Goal: Task Accomplishment & Management: Use online tool/utility

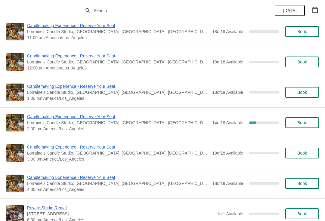
scroll to position [1800, 0]
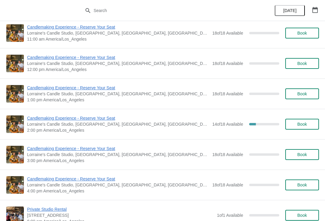
click at [212, 126] on span "14 of 18 Available" at bounding box center [227, 124] width 31 height 5
click at [95, 113] on div "Candlemaking Experience - Reserve Your Seat Lorraine's Candle Studio, Market St…" at bounding box center [162, 124] width 325 height 30
click at [104, 116] on span "Candlemaking Experience - Reserve Your Seat" at bounding box center [118, 118] width 182 height 6
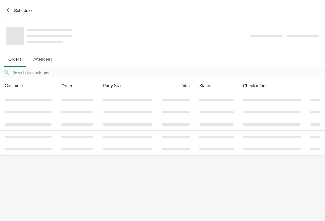
scroll to position [0, 0]
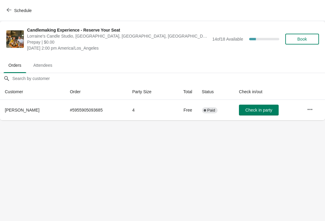
click at [309, 107] on icon "button" at bounding box center [310, 109] width 6 height 6
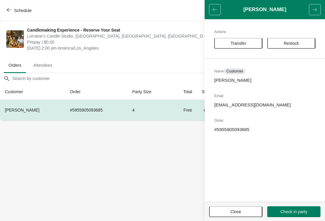
click at [246, 40] on button "Transfer" at bounding box center [238, 43] width 48 height 11
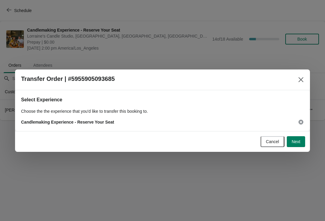
click at [296, 142] on span "Next" at bounding box center [296, 141] width 9 height 5
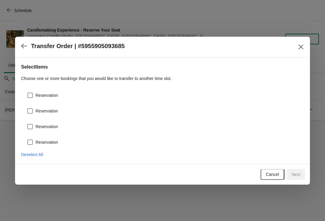
click at [57, 92] on span "Reservation" at bounding box center [46, 95] width 23 height 6
click at [28, 93] on input "Reservation" at bounding box center [27, 93] width 0 height 0
checkbox input "true"
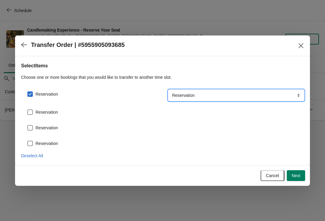
click at [275, 93] on select "Reservation" at bounding box center [235, 95] width 135 height 11
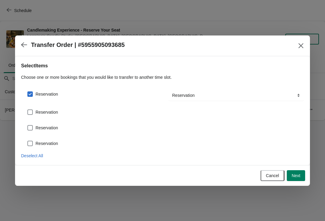
click at [293, 177] on span "Next" at bounding box center [296, 175] width 9 height 5
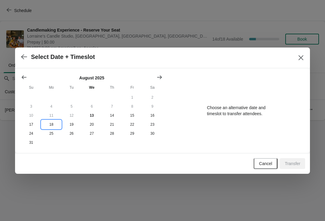
click at [53, 126] on button "18" at bounding box center [51, 124] width 20 height 9
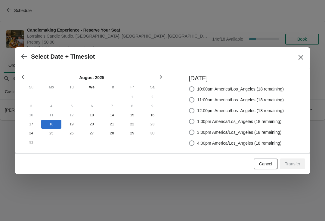
click at [192, 130] on span at bounding box center [191, 132] width 5 height 5
click at [189, 130] on input "3:00pm America/Los_Angeles (18 remaining)" at bounding box center [189, 130] width 0 height 0
radio input "true"
click at [291, 163] on span "Transfer" at bounding box center [293, 164] width 16 height 5
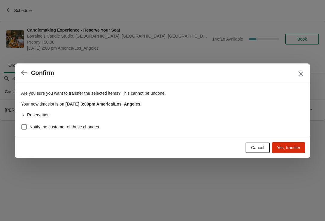
click at [290, 147] on span "Yes, transfer" at bounding box center [288, 147] width 23 height 5
click at [20, 124] on div "Are you sure you want to transfer the selected items ? This cannot be undone. Y…" at bounding box center [162, 110] width 295 height 53
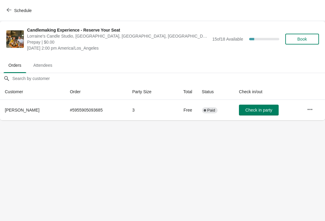
click at [9, 7] on button "Schedule" at bounding box center [19, 10] width 33 height 11
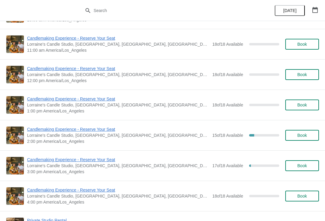
scroll to position [1790, 0]
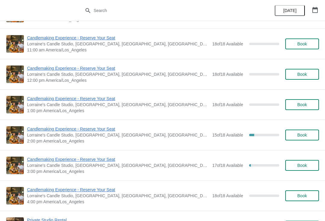
click at [106, 160] on span "Candlemaking Experience - Reserve Your Seat" at bounding box center [118, 159] width 182 height 6
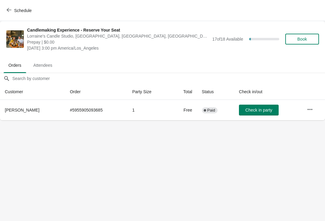
click at [309, 107] on icon "button" at bounding box center [310, 109] width 6 height 6
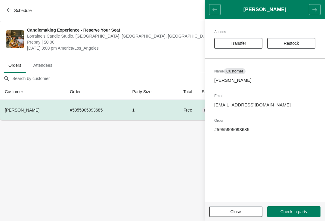
click at [296, 40] on button "Restock" at bounding box center [291, 43] width 48 height 11
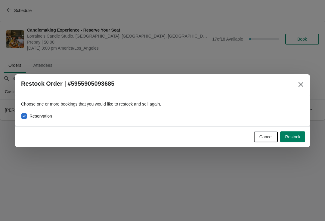
click at [299, 85] on icon "Close" at bounding box center [301, 85] width 6 height 6
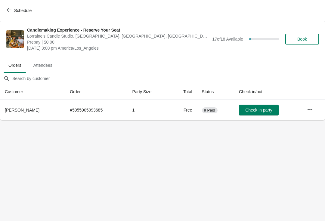
click at [307, 109] on icon "button" at bounding box center [310, 109] width 6 height 6
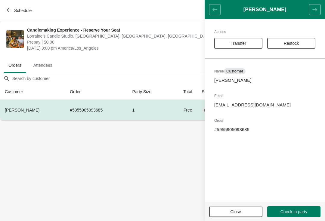
click at [244, 215] on button "Close" at bounding box center [235, 211] width 53 height 11
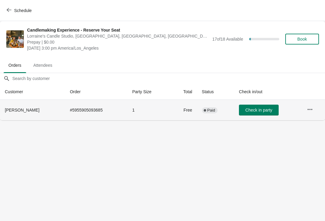
click at [303, 108] on td at bounding box center [313, 110] width 23 height 20
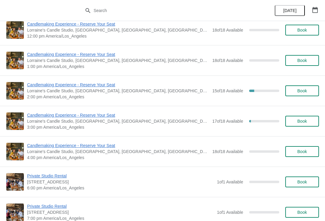
scroll to position [1833, 0]
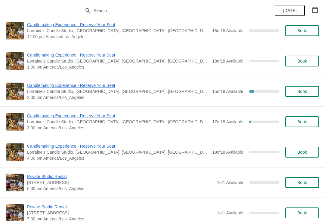
click at [100, 86] on span "Candlemaking Experience - Reserve Your Seat" at bounding box center [118, 85] width 182 height 6
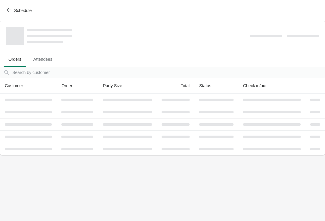
scroll to position [0, 0]
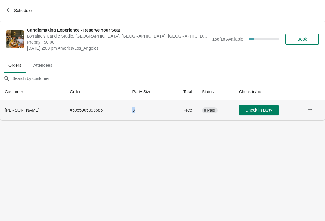
click at [171, 113] on td "Free" at bounding box center [183, 110] width 27 height 20
click at [255, 115] on button "Check in party" at bounding box center [259, 110] width 40 height 11
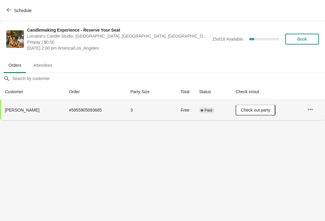
click at [256, 112] on span "Check out party" at bounding box center [255, 110] width 29 height 5
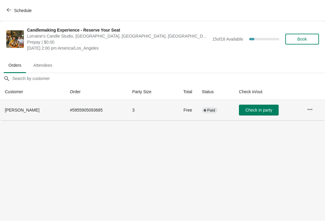
click at [311, 110] on icon "button" at bounding box center [310, 109] width 6 height 6
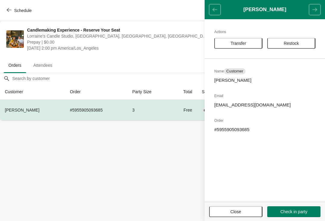
click at [237, 41] on span "Transfer" at bounding box center [238, 43] width 16 height 5
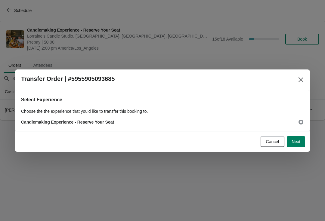
click at [298, 141] on span "Next" at bounding box center [296, 141] width 9 height 5
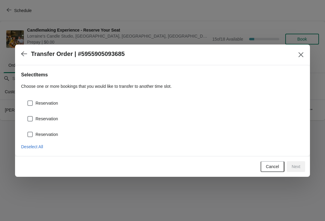
click at [32, 104] on span at bounding box center [29, 102] width 5 height 5
click at [28, 101] on input "Reservation" at bounding box center [27, 100] width 0 height 0
checkbox input "true"
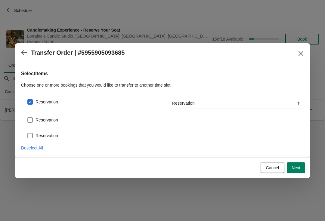
click at [34, 116] on label "Reservation" at bounding box center [42, 120] width 31 height 8
click at [28, 117] on input "Reservation" at bounding box center [27, 117] width 0 height 0
checkbox input "true"
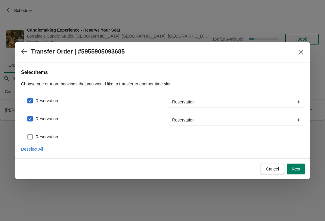
click at [32, 133] on label "Reservation" at bounding box center [42, 137] width 31 height 8
click at [28, 134] on input "Reservation" at bounding box center [27, 134] width 0 height 0
checkbox input "true"
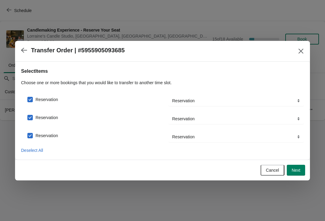
click at [292, 173] on span "Next" at bounding box center [296, 170] width 9 height 5
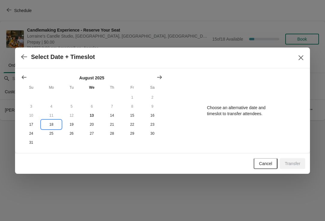
click at [50, 124] on button "18" at bounding box center [51, 124] width 20 height 9
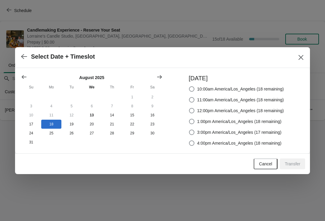
click at [232, 134] on span "3:00pm America/Los_Angeles (17 remaining)" at bounding box center [239, 132] width 84 height 6
click at [189, 130] on input "3:00pm America/Los_Angeles (17 remaining)" at bounding box center [189, 130] width 0 height 0
radio input "true"
click at [293, 165] on span "Transfer" at bounding box center [293, 164] width 16 height 5
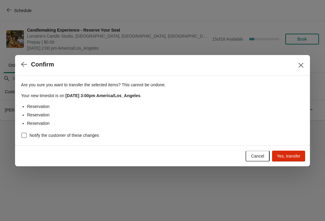
click at [83, 137] on span "Notify the customer of these changes" at bounding box center [63, 135] width 69 height 6
click at [22, 133] on input "Notify the customer of these changes" at bounding box center [21, 133] width 0 height 0
checkbox input "true"
click at [295, 155] on span "Yes, transfer" at bounding box center [288, 156] width 23 height 5
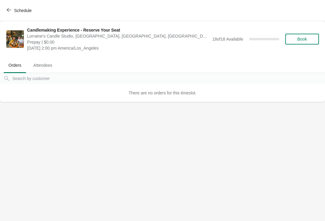
click at [6, 11] on button "Schedule" at bounding box center [19, 10] width 33 height 11
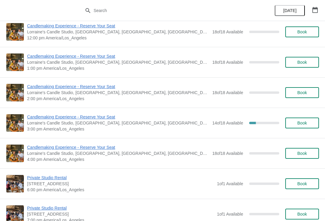
scroll to position [1833, 0]
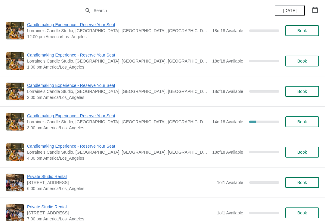
click at [99, 118] on span "Candlemaking Experience - Reserve Your Seat" at bounding box center [118, 116] width 182 height 6
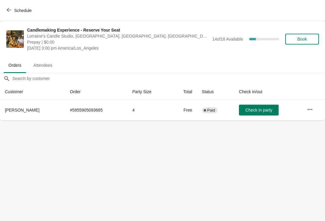
click at [314, 105] on button "button" at bounding box center [309, 109] width 11 height 11
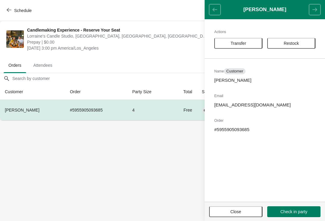
click at [300, 42] on span "Restock" at bounding box center [291, 43] width 37 height 5
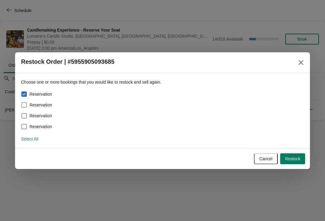
click at [23, 106] on span at bounding box center [23, 104] width 5 height 5
click at [22, 103] on input "Reservation" at bounding box center [21, 102] width 0 height 0
checkbox input "true"
click at [26, 114] on span at bounding box center [23, 115] width 5 height 5
click at [22, 113] on input "Reservation" at bounding box center [21, 113] width 0 height 0
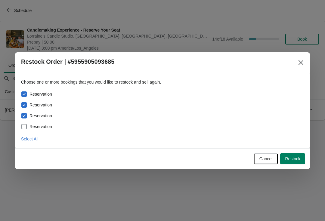
checkbox input "true"
click at [296, 156] on span "Restock" at bounding box center [292, 158] width 15 height 5
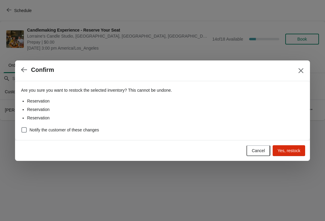
click at [292, 149] on span "Yes, restock" at bounding box center [288, 150] width 23 height 5
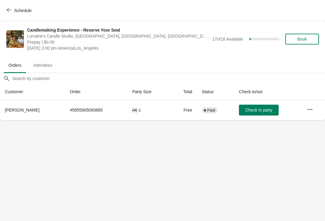
click at [307, 108] on icon "button" at bounding box center [310, 109] width 6 height 6
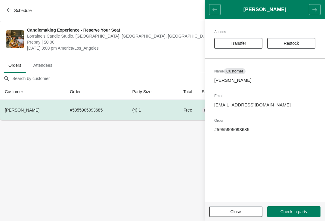
click at [288, 40] on button "Restock" at bounding box center [291, 43] width 48 height 11
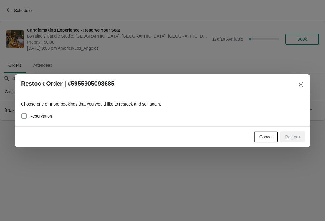
click at [299, 84] on icon "Close" at bounding box center [301, 85] width 6 height 6
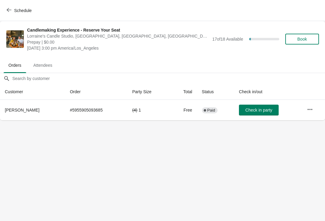
click at [310, 106] on button "button" at bounding box center [309, 109] width 11 height 11
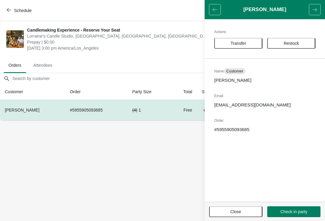
click at [294, 45] on span "Restock" at bounding box center [291, 43] width 15 height 5
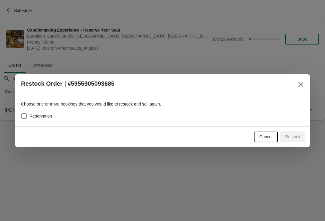
click at [257, 137] on button "Cancel" at bounding box center [266, 136] width 24 height 11
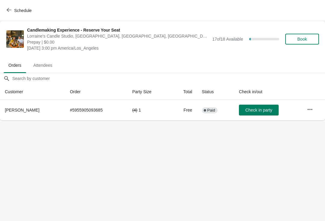
click at [311, 108] on icon "button" at bounding box center [310, 109] width 6 height 6
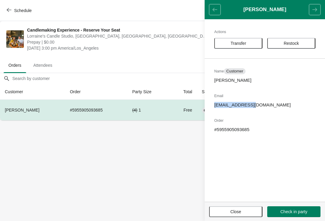
click at [296, 40] on button "Restock" at bounding box center [291, 43] width 48 height 11
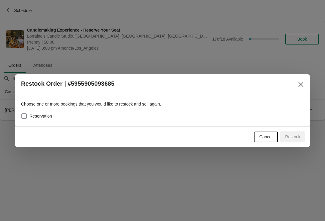
click at [107, 117] on div "Reservation" at bounding box center [162, 116] width 283 height 8
click at [43, 112] on label "Reservation" at bounding box center [36, 116] width 31 height 8
click at [22, 113] on input "Reservation" at bounding box center [21, 113] width 0 height 0
checkbox input "true"
click at [294, 137] on span "Restock" at bounding box center [292, 136] width 15 height 5
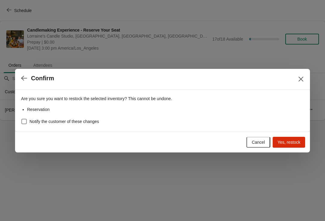
click at [292, 138] on button "Yes, restock" at bounding box center [289, 142] width 32 height 11
click at [299, 82] on icon "Close" at bounding box center [301, 79] width 6 height 6
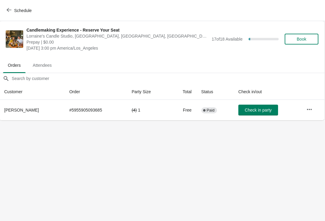
scroll to position [0, 0]
click at [313, 107] on button "button" at bounding box center [309, 109] width 11 height 11
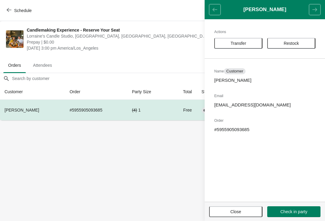
click at [295, 42] on span "Restock" at bounding box center [291, 43] width 15 height 5
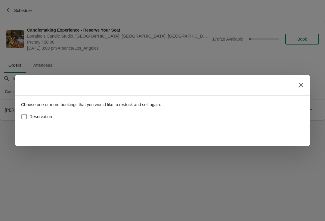
scroll to position [0, 0]
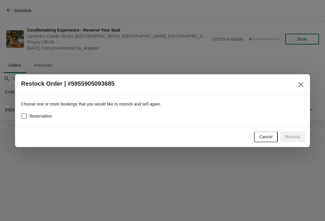
click at [217, 116] on div "Reservation" at bounding box center [162, 116] width 283 height 8
click at [40, 120] on label "Reservation" at bounding box center [36, 116] width 31 height 8
click at [22, 114] on input "Reservation" at bounding box center [21, 113] width 0 height 0
checkbox input "true"
click at [288, 138] on span "Restock" at bounding box center [292, 136] width 15 height 5
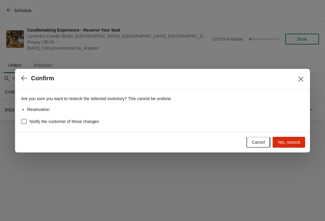
click at [286, 146] on button "Yes, restock" at bounding box center [289, 142] width 32 height 11
